Goal: Navigation & Orientation: Understand site structure

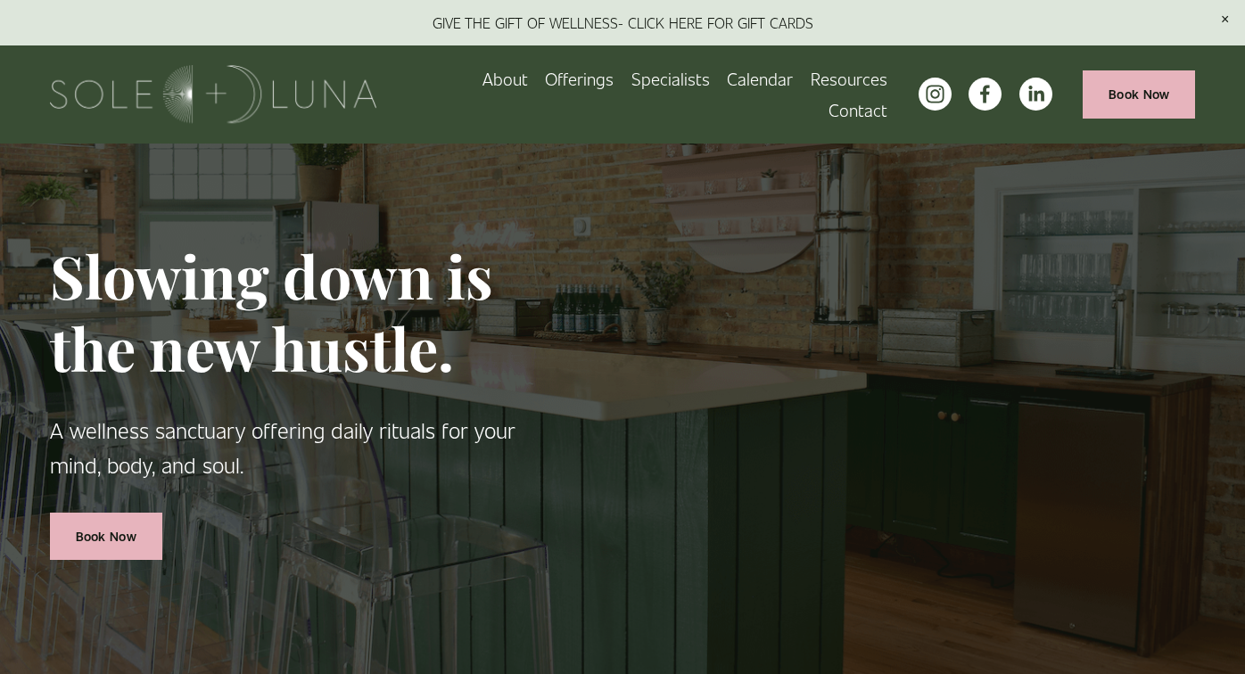
click at [0, 0] on span "Wellness Experiences" at bounding box center [0, 0] width 0 height 0
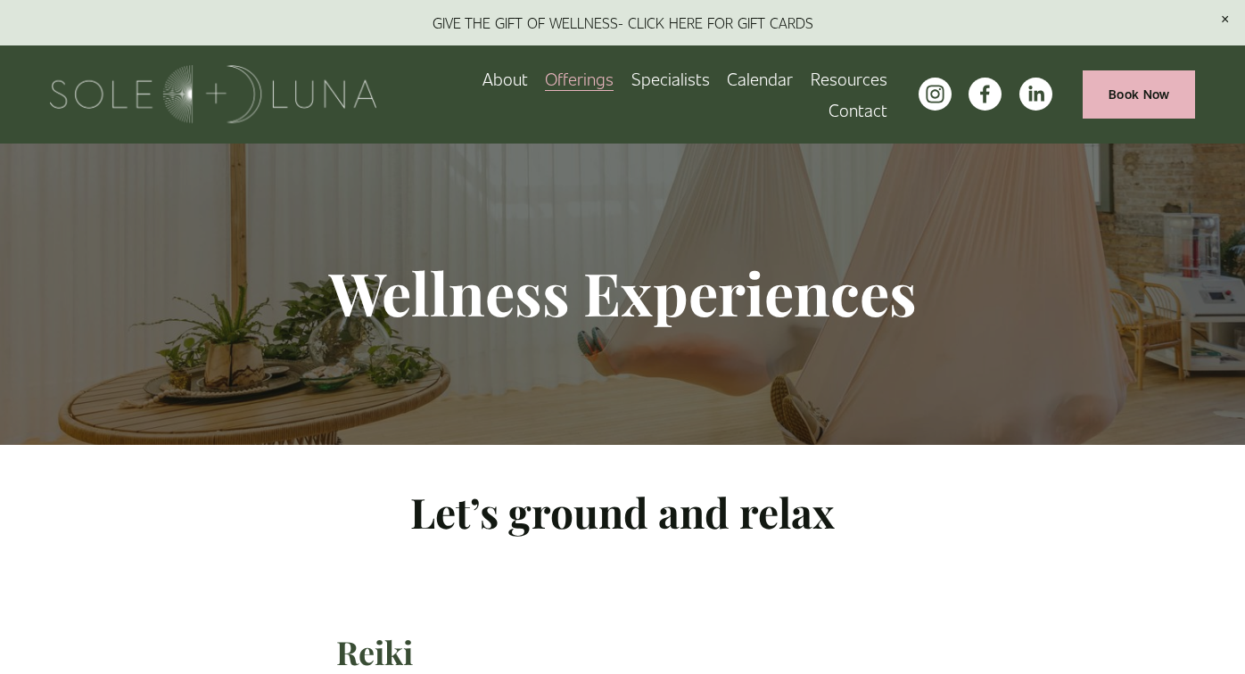
click at [483, 95] on link "About" at bounding box center [505, 78] width 45 height 31
